Goal: Obtain resource: Obtain resource

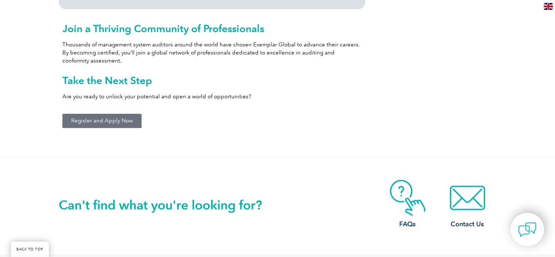
scroll to position [840, 0]
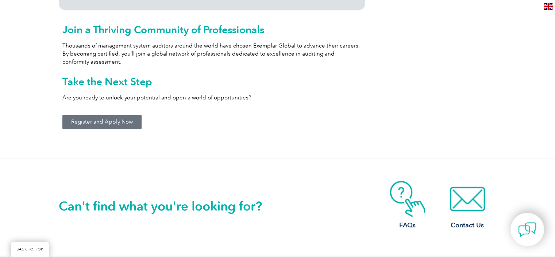
click at [114, 121] on span "Register and Apply Now" at bounding box center [102, 121] width 62 height 5
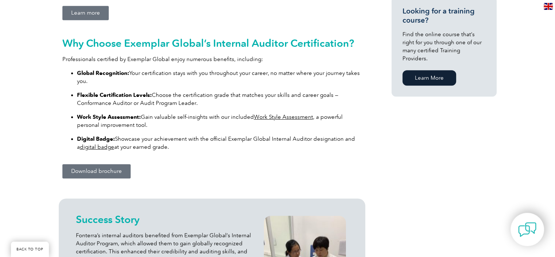
scroll to position [548, 0]
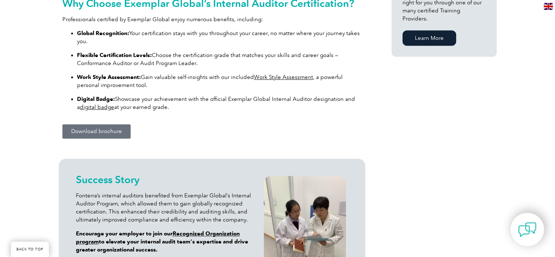
click at [115, 131] on span "Download brochure" at bounding box center [96, 131] width 51 height 5
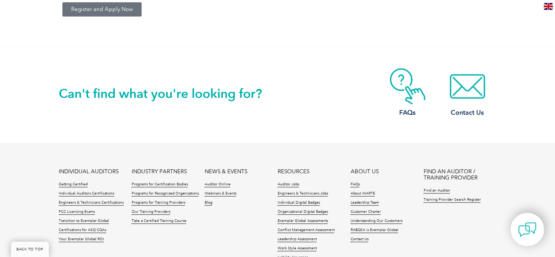
scroll to position [854, 0]
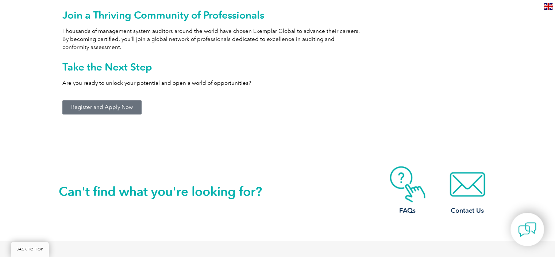
click at [108, 106] on span "Register and Apply Now" at bounding box center [102, 106] width 62 height 5
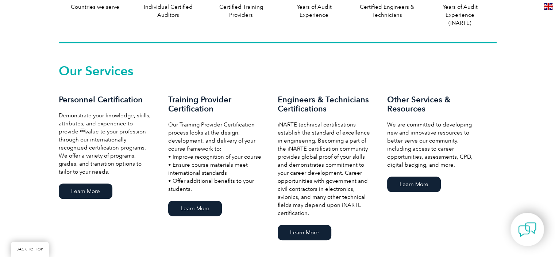
scroll to position [475, 0]
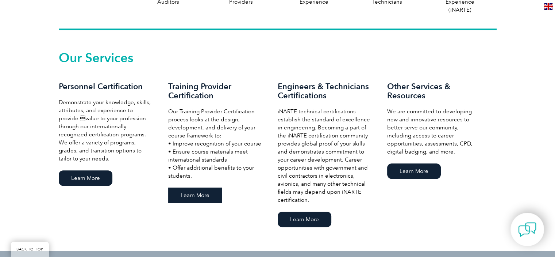
click at [201, 189] on link "Learn More" at bounding box center [195, 194] width 54 height 15
click at [86, 176] on link "Learn More" at bounding box center [86, 177] width 54 height 15
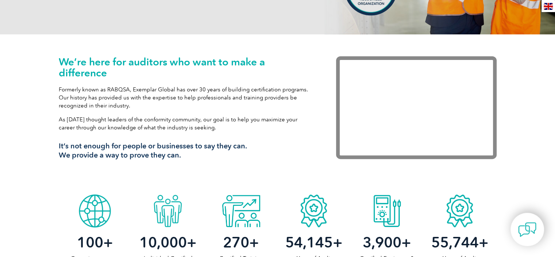
scroll to position [0, 0]
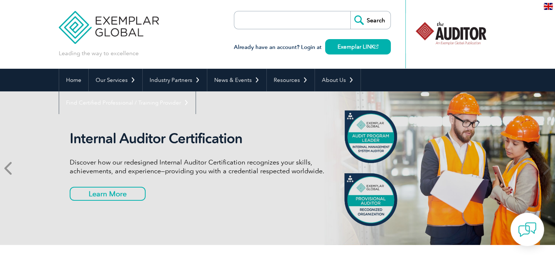
click at [13, 168] on icon at bounding box center [8, 168] width 9 height 0
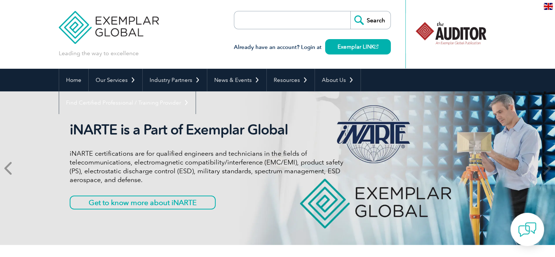
click at [13, 168] on icon at bounding box center [8, 168] width 9 height 0
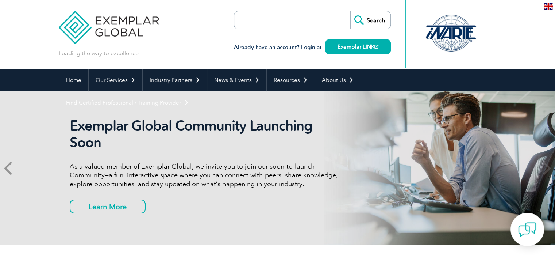
click at [13, 168] on icon at bounding box center [8, 168] width 9 height 0
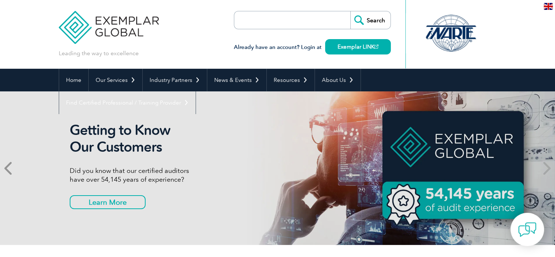
click at [13, 168] on icon at bounding box center [8, 168] width 9 height 0
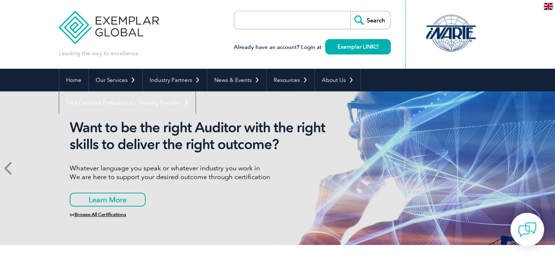
click at [13, 168] on icon at bounding box center [8, 168] width 9 height 0
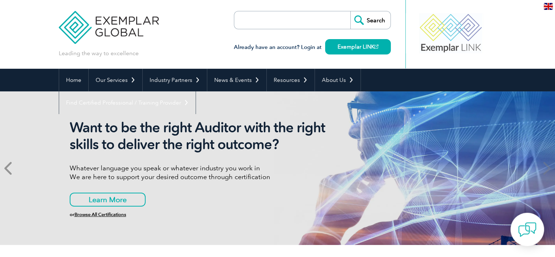
click at [13, 168] on icon at bounding box center [8, 168] width 9 height 0
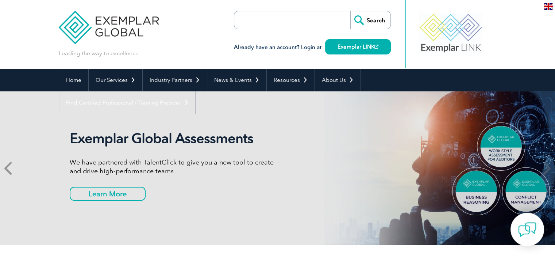
click at [13, 168] on icon at bounding box center [8, 168] width 9 height 0
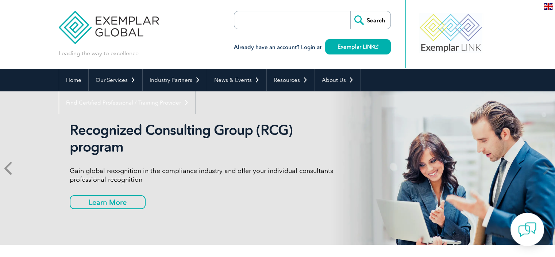
click at [13, 168] on icon at bounding box center [8, 168] width 9 height 0
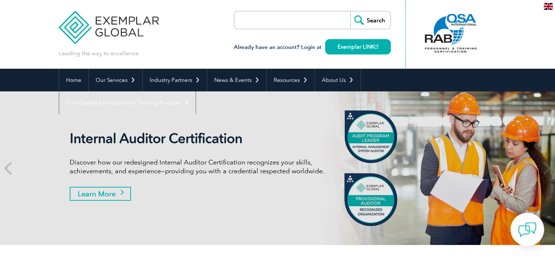
click at [115, 196] on link "Learn More" at bounding box center [100, 194] width 61 height 14
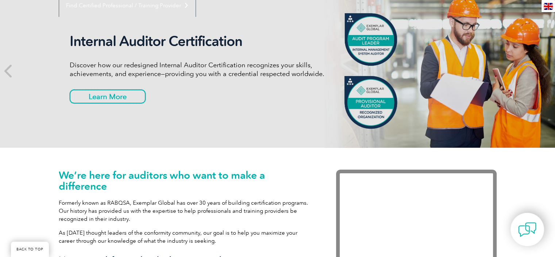
scroll to position [291, 0]
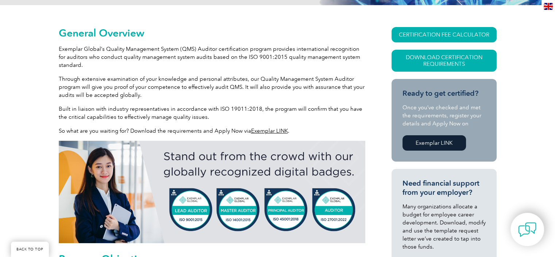
scroll to position [146, 0]
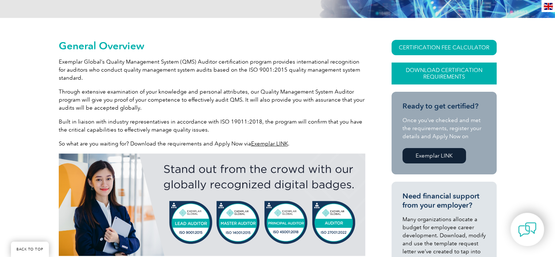
click at [440, 72] on link "Download Certification Requirements" at bounding box center [444, 73] width 105 height 22
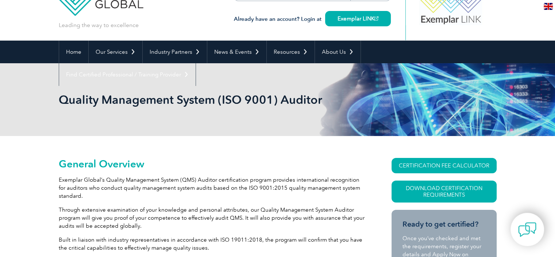
scroll to position [37, 0]
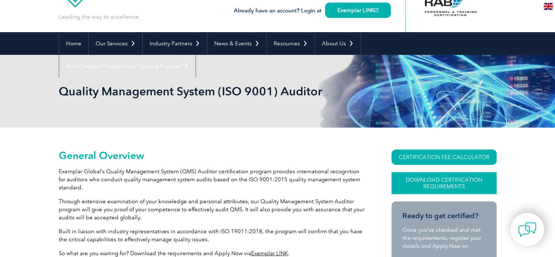
click at [431, 178] on link "Download Certification Requirements" at bounding box center [444, 183] width 105 height 22
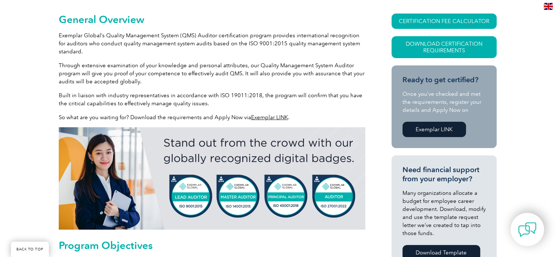
scroll to position [183, 0]
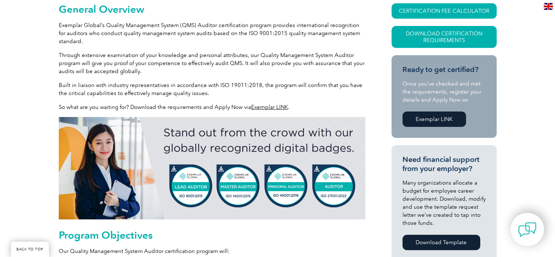
click at [278, 108] on link "Exemplar LINK" at bounding box center [269, 107] width 37 height 7
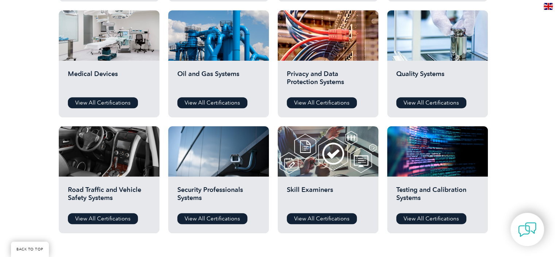
scroll to position [511, 0]
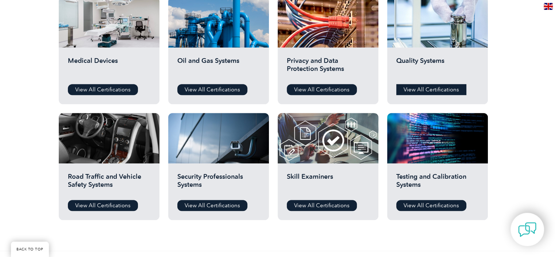
click at [442, 88] on link "View All Certifications" at bounding box center [431, 89] width 70 height 11
click at [423, 90] on link "View All Certifications" at bounding box center [431, 89] width 70 height 11
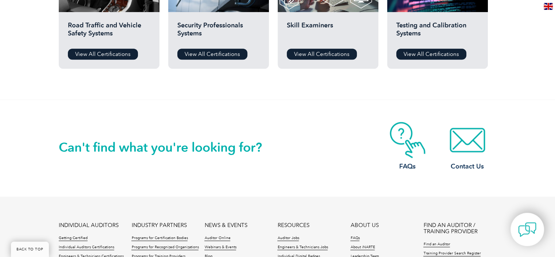
scroll to position [438, 0]
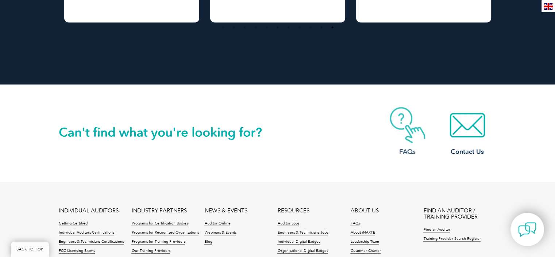
scroll to position [1353, 0]
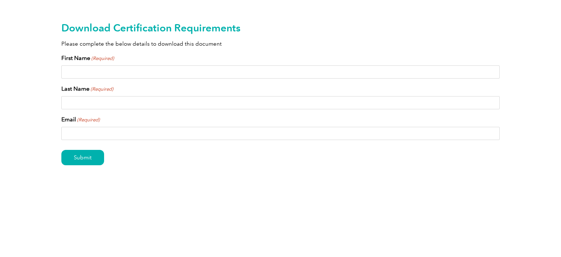
click at [160, 73] on input "First Name (Required)" at bounding box center [280, 71] width 438 height 13
type input "[PERSON_NAME]"
type input "ALHELAL"
click at [137, 134] on input "Email (Required)" at bounding box center [280, 133] width 438 height 13
type input "w"
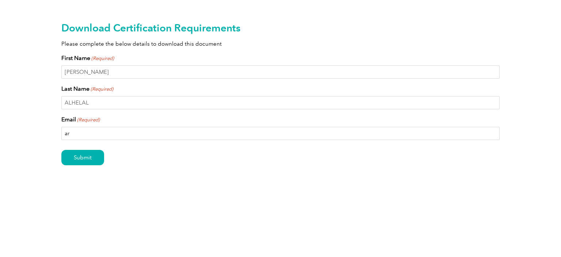
type input "a"
type input "[EMAIL_ADDRESS][DOMAIN_NAME]"
click at [90, 152] on input "Submit" at bounding box center [82, 157] width 43 height 15
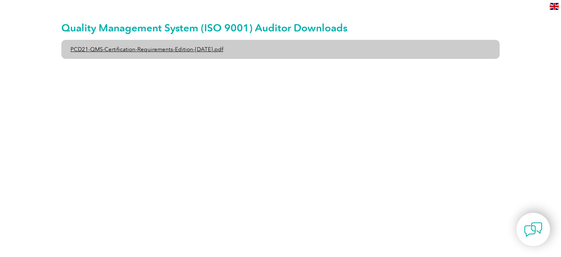
click at [155, 46] on link "PCD21-QMS-Certification-Requirements-Edition-[DATE].pdf" at bounding box center [280, 49] width 438 height 19
click at [210, 50] on link "PCD21-QMS-Certification-Requirements-Edition-[DATE].pdf" at bounding box center [280, 49] width 438 height 19
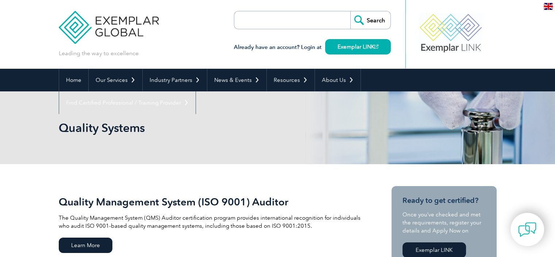
scroll to position [73, 0]
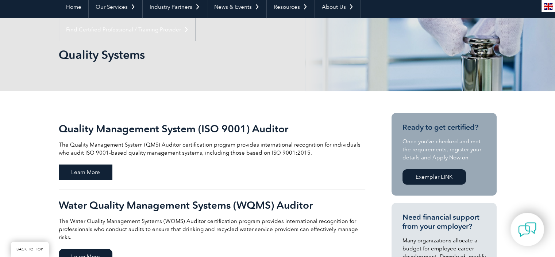
click at [100, 168] on span "Learn More" at bounding box center [86, 171] width 54 height 15
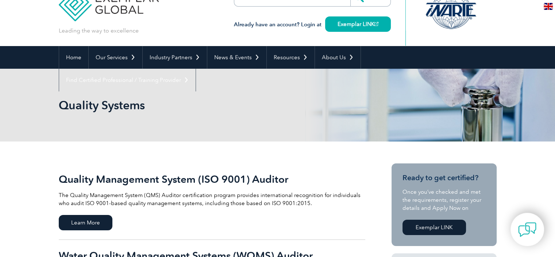
scroll to position [110, 0]
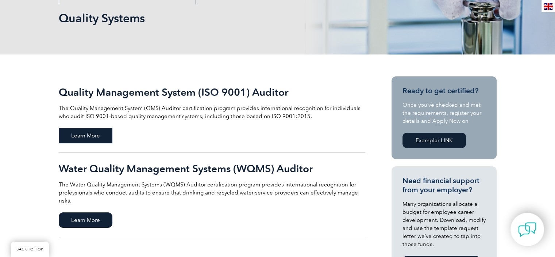
click at [100, 136] on span "Learn More" at bounding box center [86, 135] width 54 height 15
